Goal: Check status: Check status

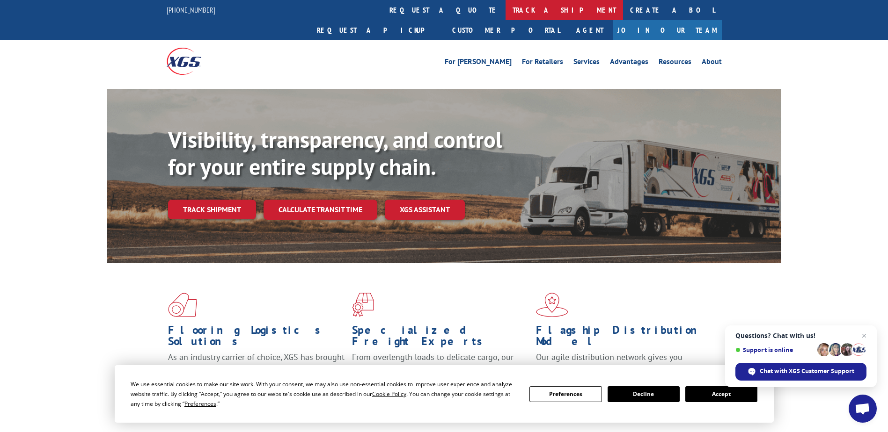
click at [505, 7] on link "track a shipment" at bounding box center [563, 10] width 117 height 20
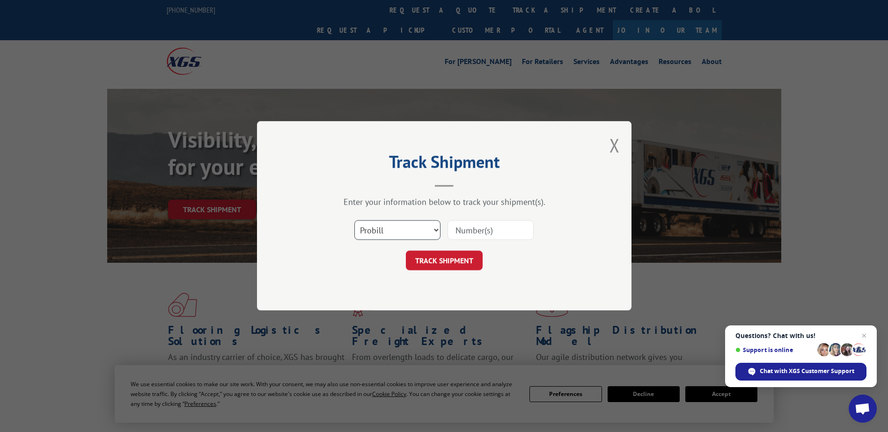
click at [404, 228] on select "Select category... Probill BOL PO" at bounding box center [397, 231] width 86 height 20
select select "bol"
click at [354, 221] on select "Select category... Probill BOL PO" at bounding box center [397, 231] width 86 height 20
click at [506, 224] on input at bounding box center [490, 231] width 86 height 20
type input "2402876"
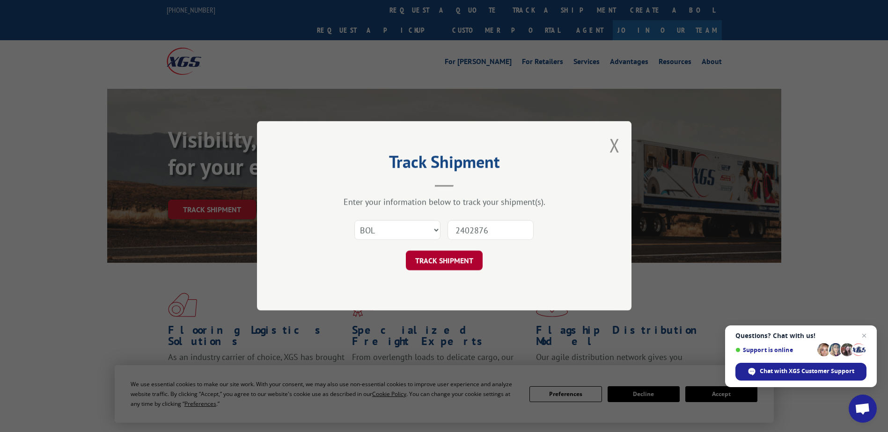
click at [460, 265] on button "TRACK SHIPMENT" at bounding box center [444, 261] width 77 height 20
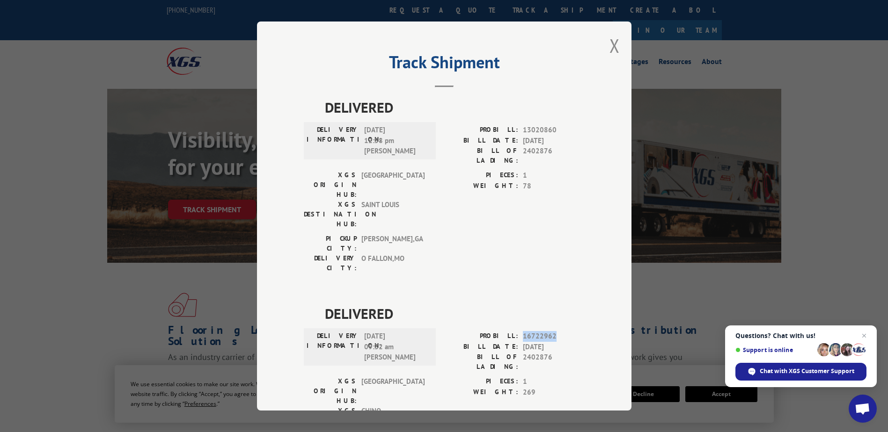
drag, startPoint x: 515, startPoint y: 280, endPoint x: 573, endPoint y: 284, distance: 57.7
click at [573, 331] on div "PROBILL: 16722962" at bounding box center [514, 336] width 140 height 11
drag, startPoint x: 573, startPoint y: 284, endPoint x: 544, endPoint y: 284, distance: 28.5
copy div "16722962"
click at [609, 49] on button "Close modal" at bounding box center [614, 45] width 10 height 25
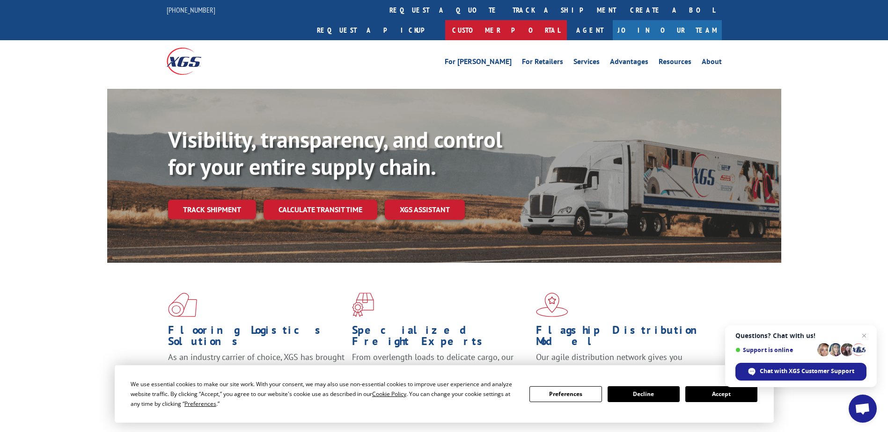
click at [567, 20] on link "Customer Portal" at bounding box center [506, 30] width 122 height 20
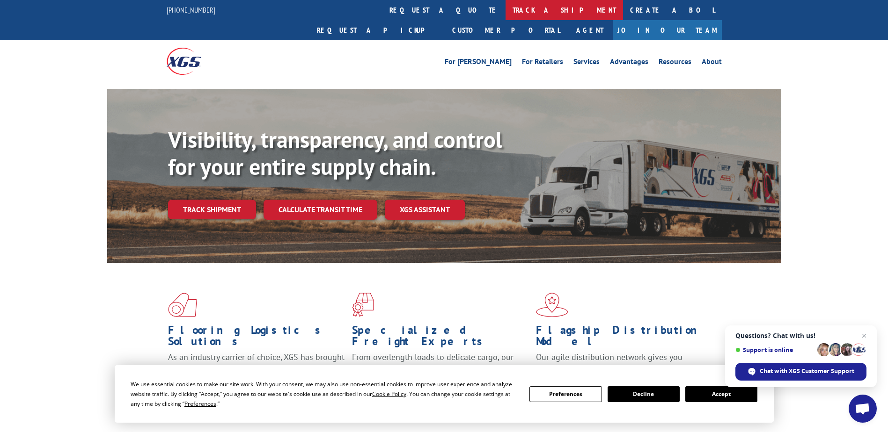
click at [505, 16] on link "track a shipment" at bounding box center [563, 10] width 117 height 20
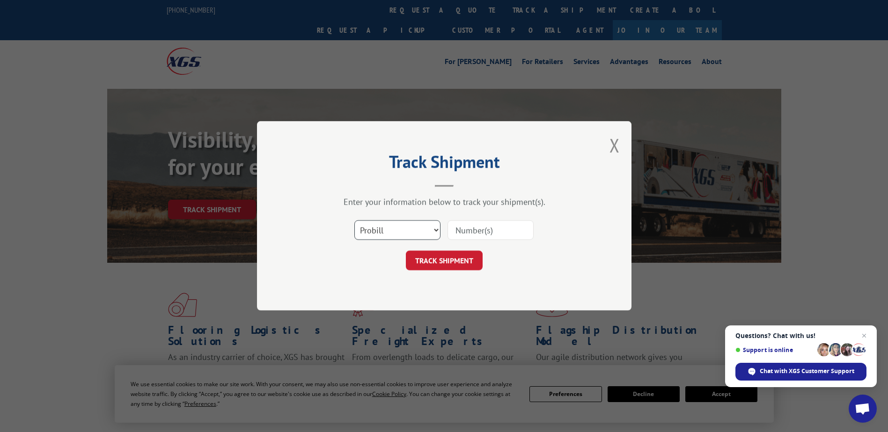
click at [395, 227] on select "Select category... Probill BOL PO" at bounding box center [397, 231] width 86 height 20
select select "bol"
click at [354, 221] on select "Select category... Probill BOL PO" at bounding box center [397, 231] width 86 height 20
click at [470, 232] on input at bounding box center [490, 231] width 86 height 20
type input "2460807"
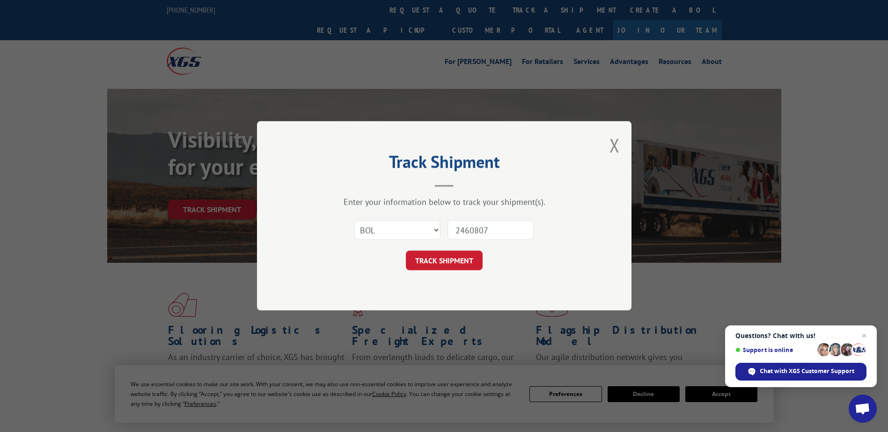
click button "TRACK SHIPMENT" at bounding box center [444, 261] width 77 height 20
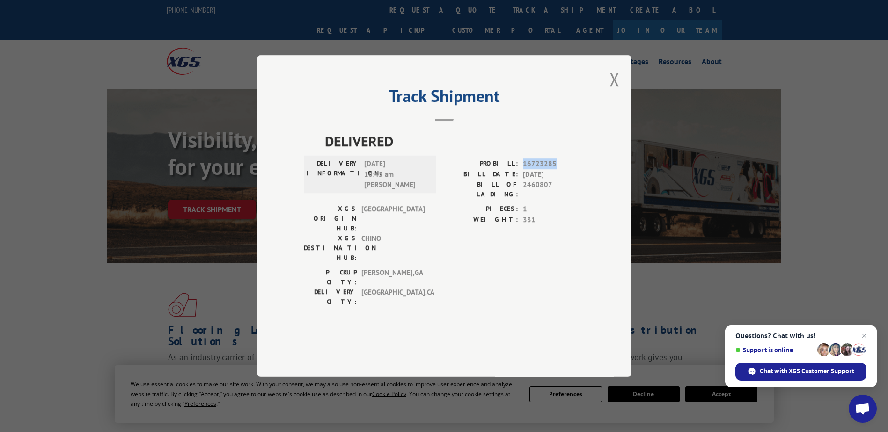
drag, startPoint x: 522, startPoint y: 186, endPoint x: 567, endPoint y: 194, distance: 46.1
click at [567, 169] on div "PROBILL: 16723285" at bounding box center [514, 164] width 140 height 11
drag, startPoint x: 567, startPoint y: 194, endPoint x: 546, endPoint y: 191, distance: 21.2
copy span "16723285"
click at [616, 92] on button "Close modal" at bounding box center [614, 79] width 10 height 25
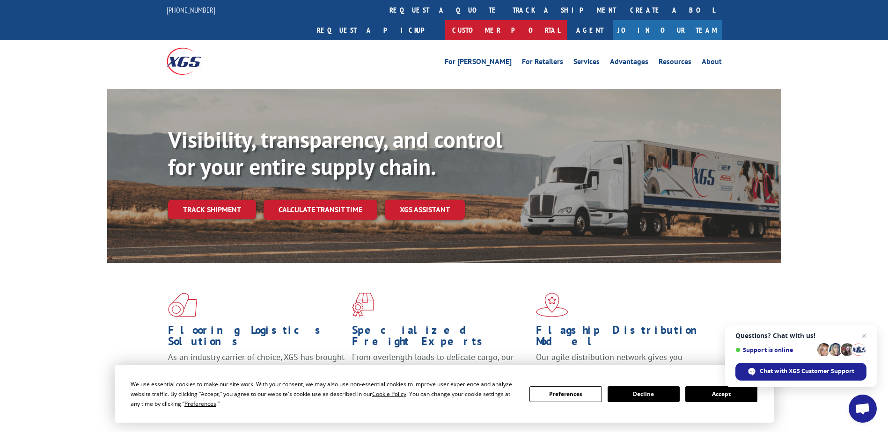
click at [567, 20] on link "Customer Portal" at bounding box center [506, 30] width 122 height 20
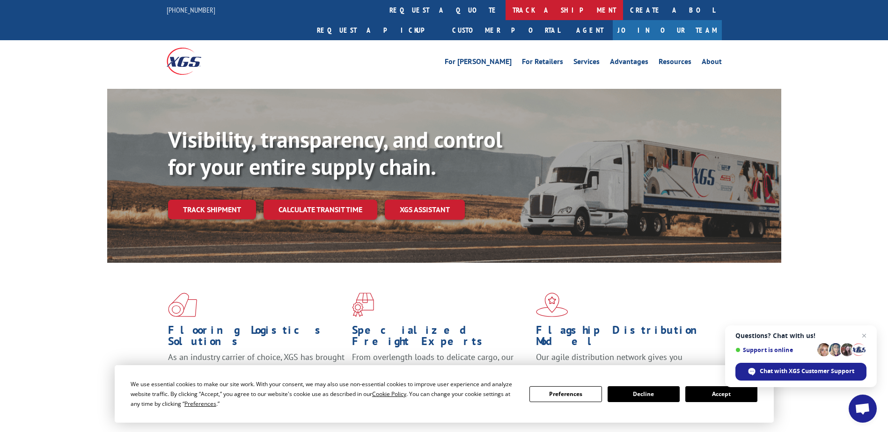
click at [505, 2] on link "track a shipment" at bounding box center [563, 10] width 117 height 20
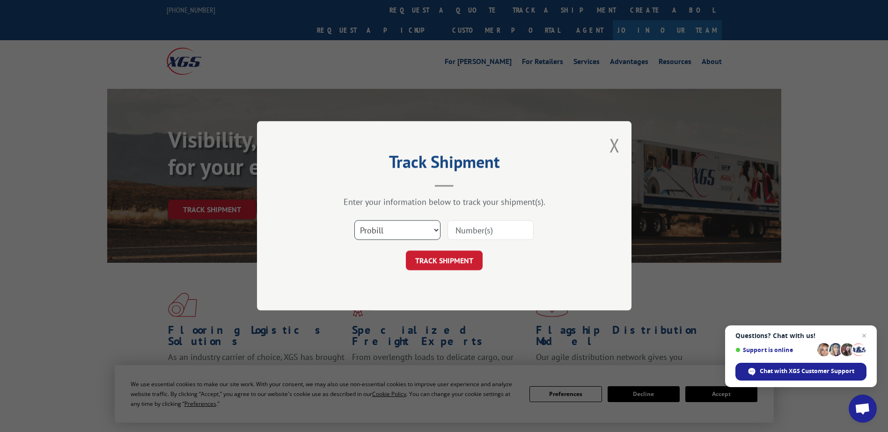
click at [424, 227] on select "Select category... Probill BOL PO" at bounding box center [397, 231] width 86 height 20
select select "bol"
click at [354, 221] on select "Select category... Probill BOL PO" at bounding box center [397, 231] width 86 height 20
click at [470, 221] on input at bounding box center [490, 231] width 86 height 20
type input "2402879"
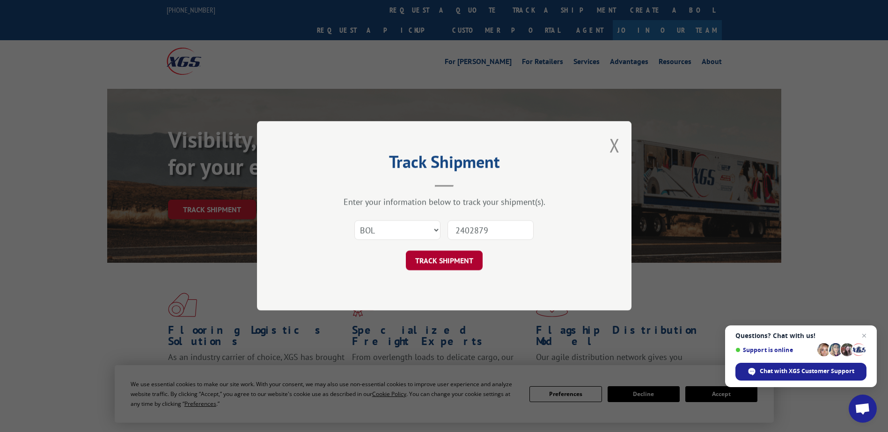
click at [471, 265] on button "TRACK SHIPMENT" at bounding box center [444, 261] width 77 height 20
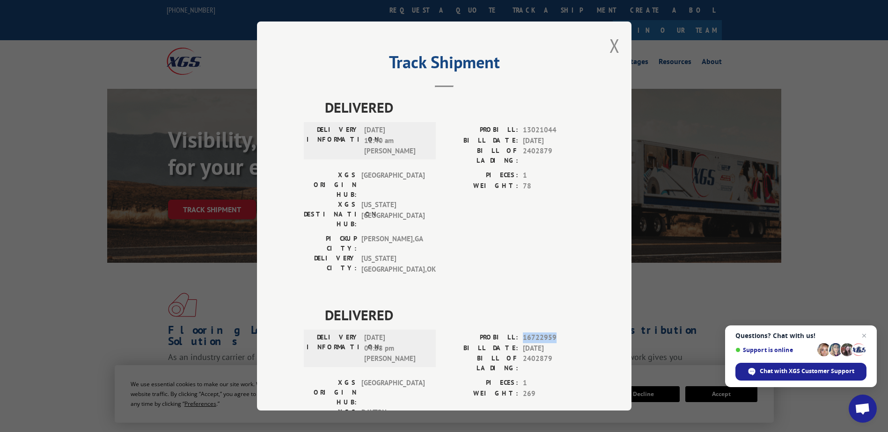
drag, startPoint x: 518, startPoint y: 284, endPoint x: 559, endPoint y: 284, distance: 40.7
click at [559, 333] on div "PROBILL: 16722959" at bounding box center [514, 338] width 140 height 11
drag, startPoint x: 559, startPoint y: 284, endPoint x: 547, endPoint y: 286, distance: 12.3
copy span "16722959"
click at [609, 53] on button "Close modal" at bounding box center [614, 45] width 10 height 25
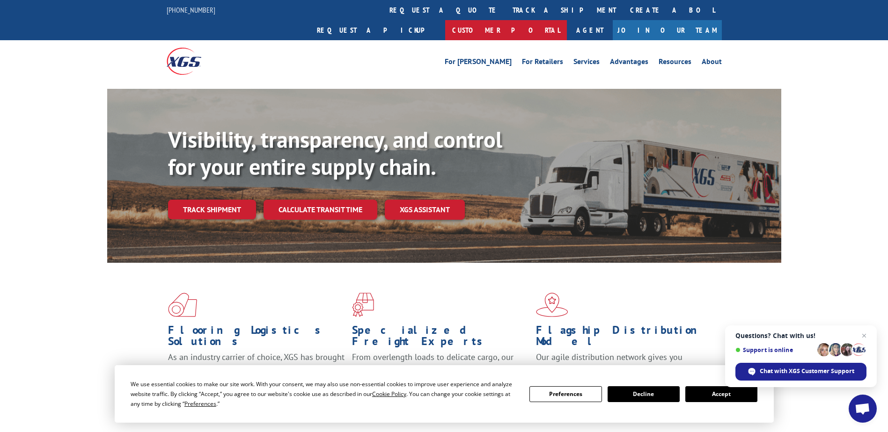
click at [567, 20] on link "Customer Portal" at bounding box center [506, 30] width 122 height 20
